Goal: Find specific page/section: Find specific page/section

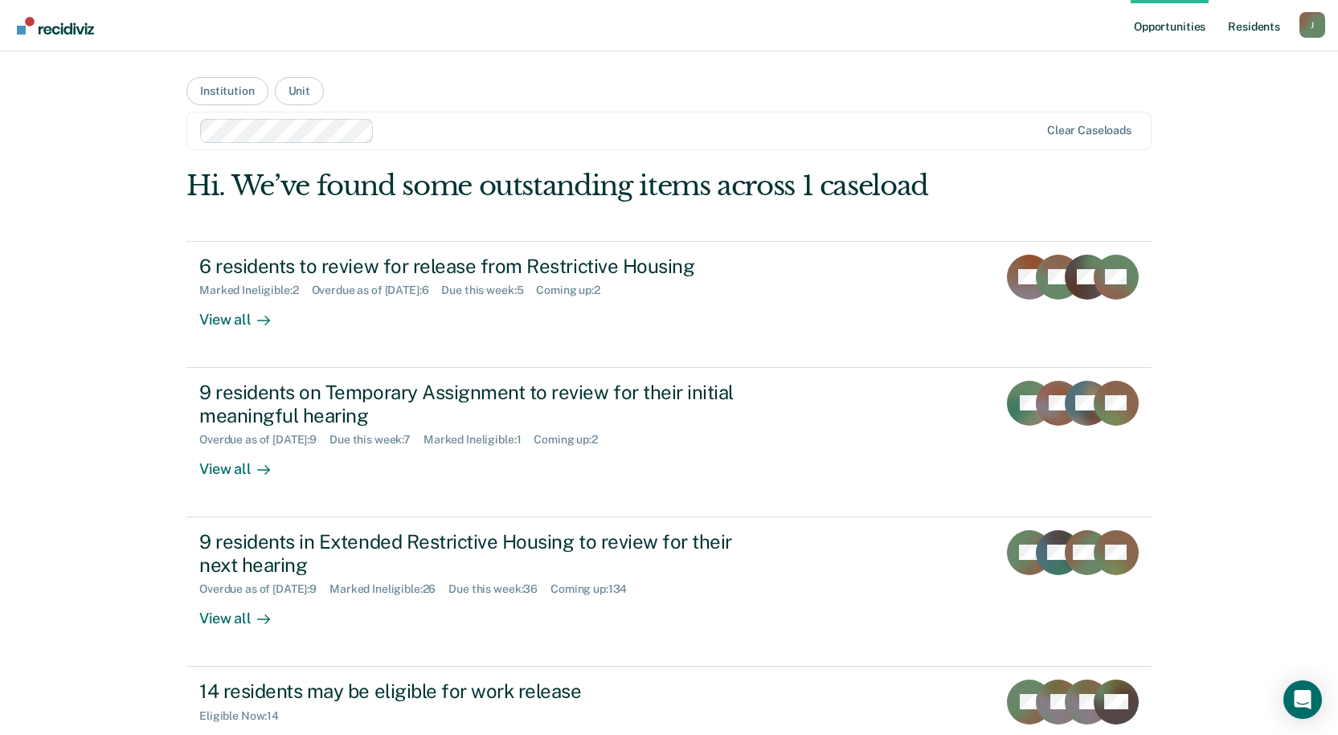
click at [1264, 28] on link "Resident s" at bounding box center [1253, 25] width 59 height 51
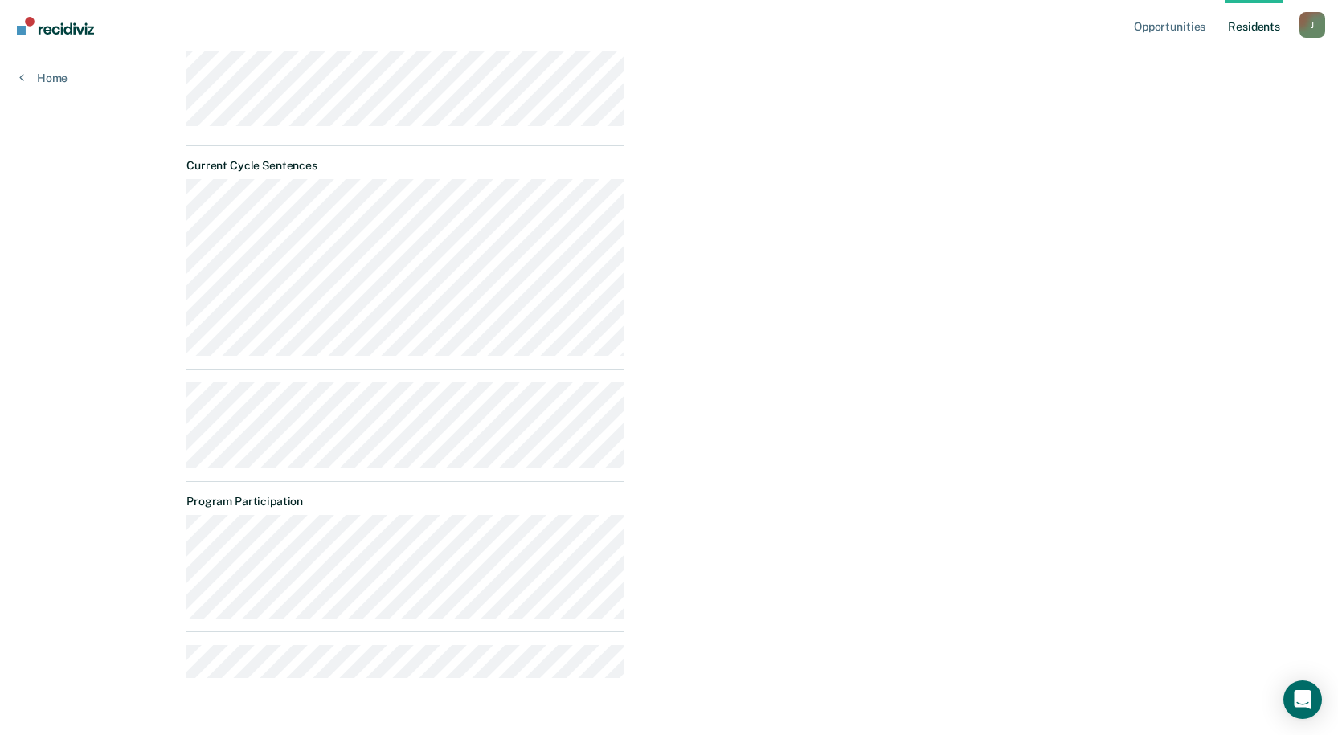
scroll to position [522, 0]
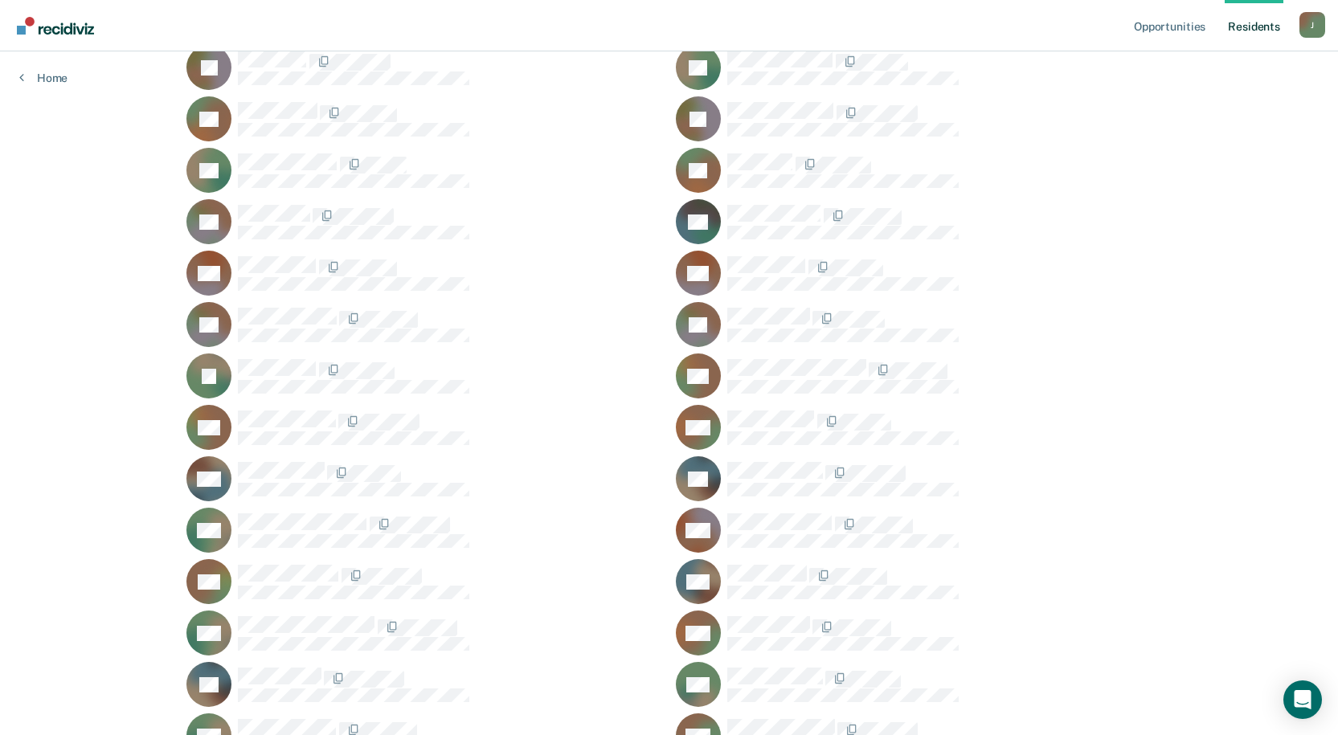
scroll to position [12452, 0]
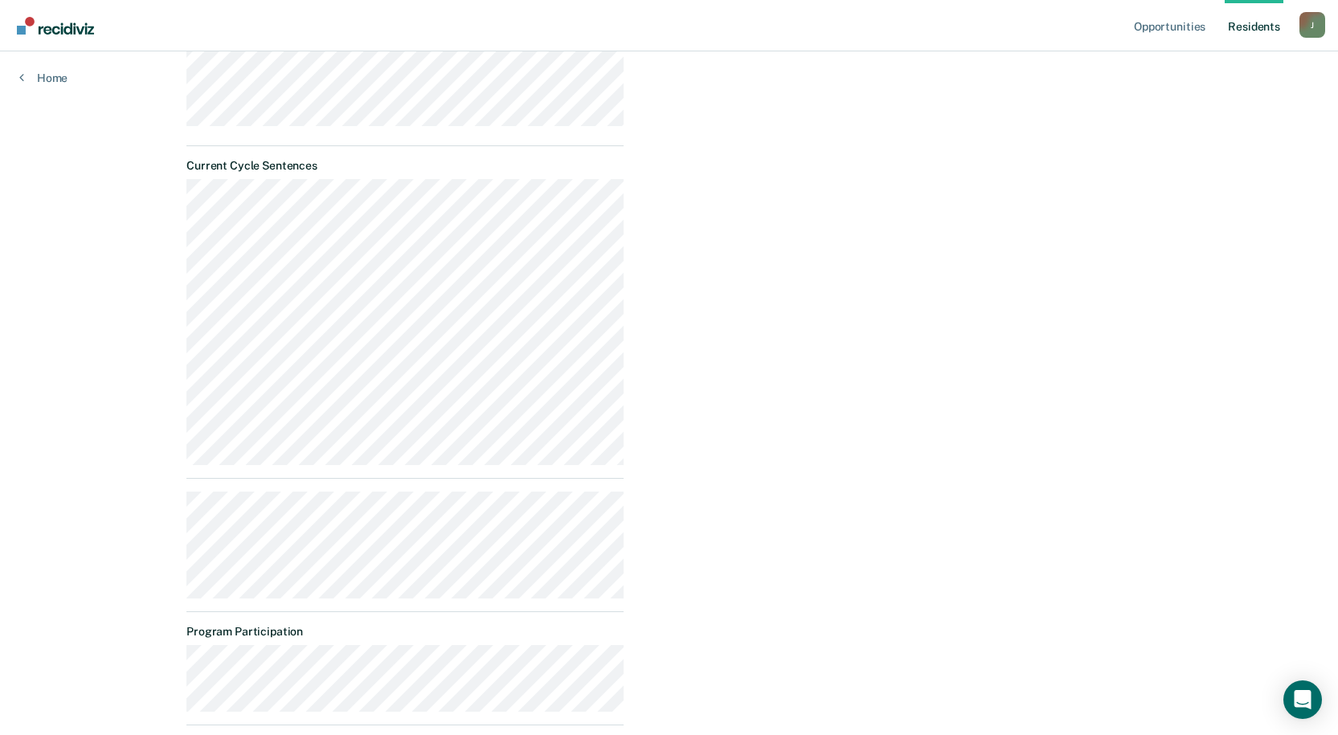
scroll to position [615, 0]
